Goal: Transaction & Acquisition: Purchase product/service

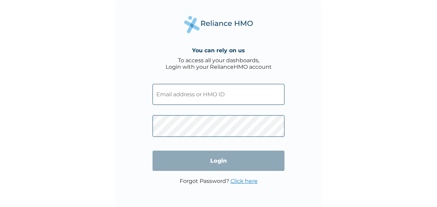
type input "kehindeomojuwa0@gmail.com"
click at [246, 165] on input "Login" at bounding box center [219, 160] width 132 height 20
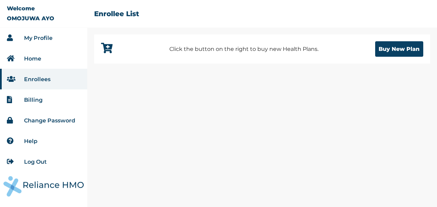
click at [31, 81] on link "Enrollees" at bounding box center [37, 79] width 26 height 7
click at [38, 38] on link "My Profile" at bounding box center [38, 38] width 29 height 7
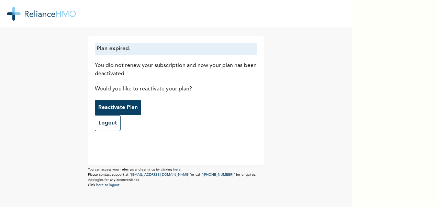
click at [117, 108] on p "Reactivate Plan" at bounding box center [118, 107] width 40 height 8
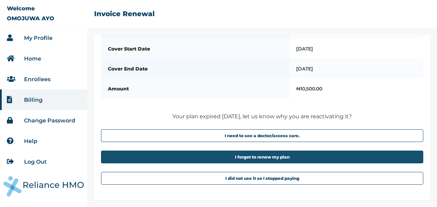
scroll to position [54, 0]
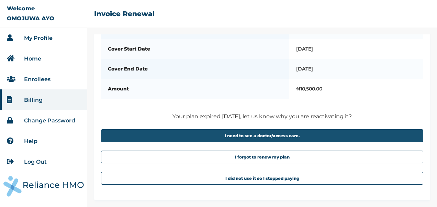
click at [258, 137] on button "I need to see a doctor/access care." at bounding box center [262, 135] width 322 height 13
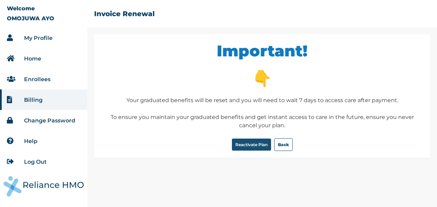
click at [256, 143] on button "Reactivate Plan" at bounding box center [251, 144] width 39 height 12
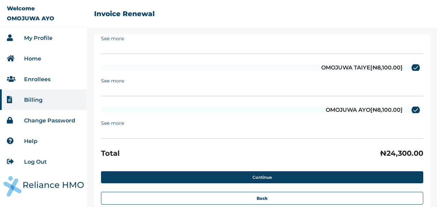
scroll to position [144, 0]
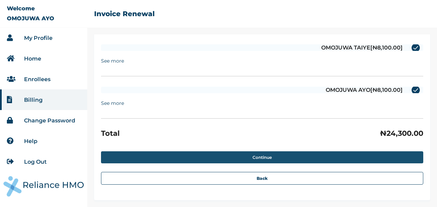
click at [257, 156] on button "Continue" at bounding box center [262, 157] width 322 height 12
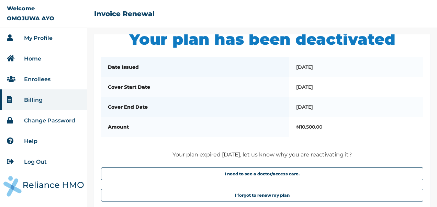
scroll to position [90, 0]
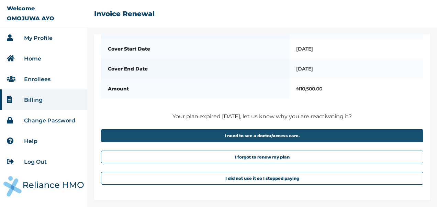
click at [238, 135] on button "I need to see a doctor/access care." at bounding box center [262, 135] width 322 height 13
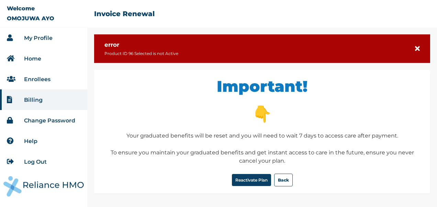
scroll to position [0, 0]
click at [246, 179] on button "Reactivate Plan" at bounding box center [251, 180] width 39 height 12
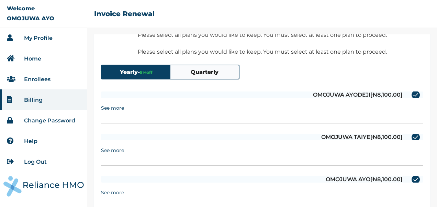
scroll to position [101, 0]
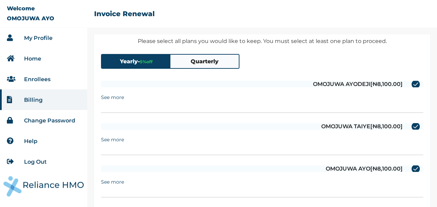
click at [411, 126] on label "OMOJUWA TAIYE [ ₦8,100.00 ]" at bounding box center [262, 126] width 322 height 7
click at [411, 126] on input "OMOJUWA TAIYE [ ₦8,100.00 ]" at bounding box center [407, 126] width 11 height 11
checkbox input "false"
click at [409, 84] on label "OMOJUWA AYODEJI [ ₦8,100.00 ]" at bounding box center [262, 84] width 322 height 7
click at [409, 84] on input "OMOJUWA AYODEJI [ ₦8,100.00 ]" at bounding box center [407, 84] width 11 height 11
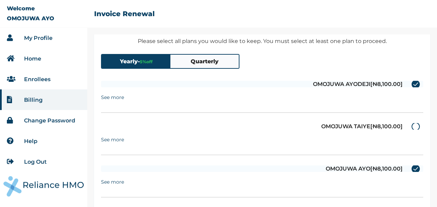
checkbox input "false"
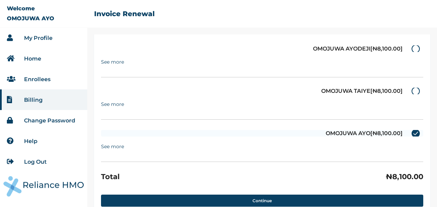
scroll to position [179, 0]
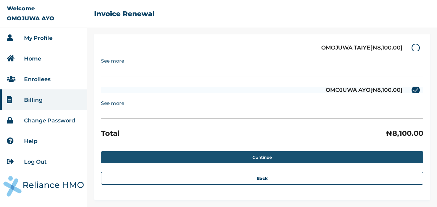
click at [312, 157] on button "Continue" at bounding box center [262, 157] width 322 height 12
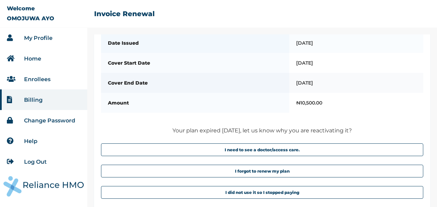
scroll to position [90, 0]
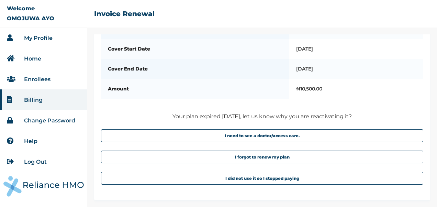
click at [44, 80] on link "Enrollees" at bounding box center [37, 79] width 26 height 7
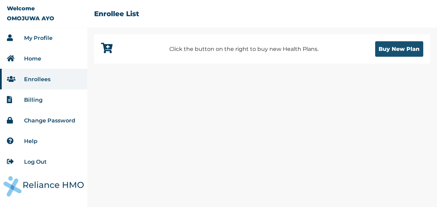
click at [393, 47] on button "Buy New Plan" at bounding box center [399, 48] width 48 height 15
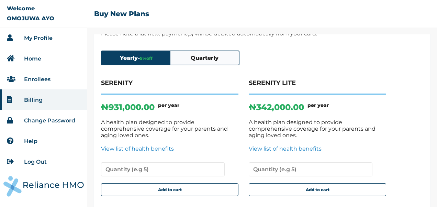
scroll to position [48, 0]
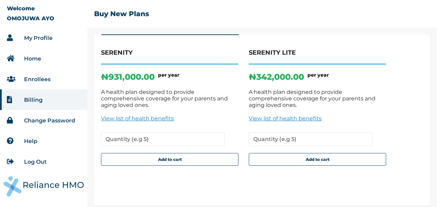
click at [33, 99] on link "Billing" at bounding box center [33, 100] width 19 height 7
